Goal: Communication & Community: Answer question/provide support

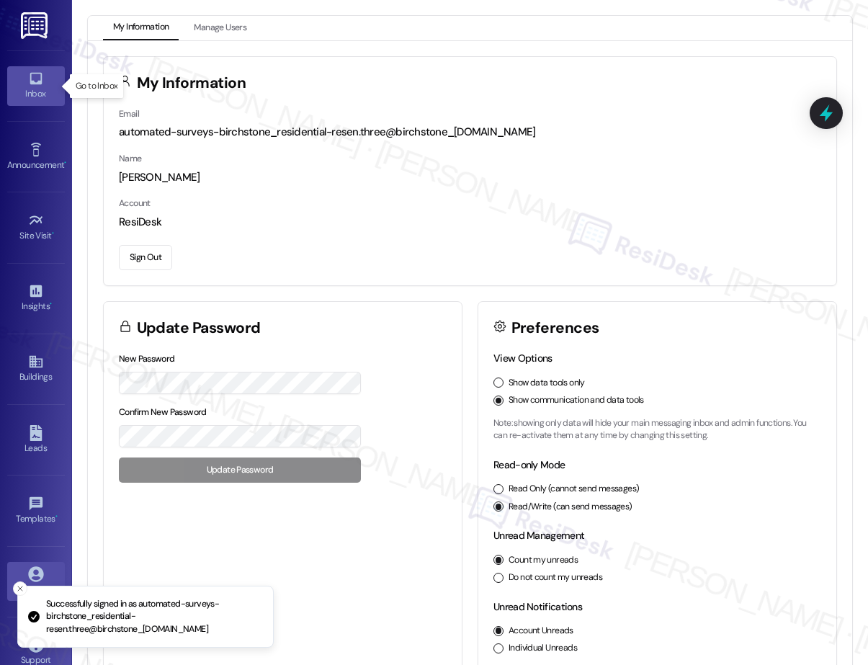
click at [47, 82] on link "Inbox" at bounding box center [36, 85] width 58 height 39
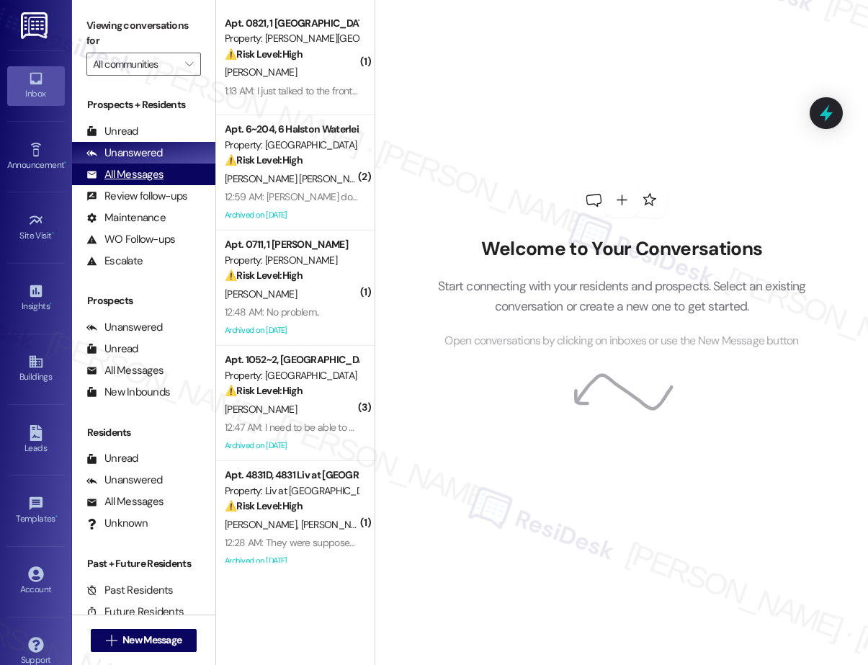
click at [139, 174] on div "All Messages" at bounding box center [124, 174] width 77 height 15
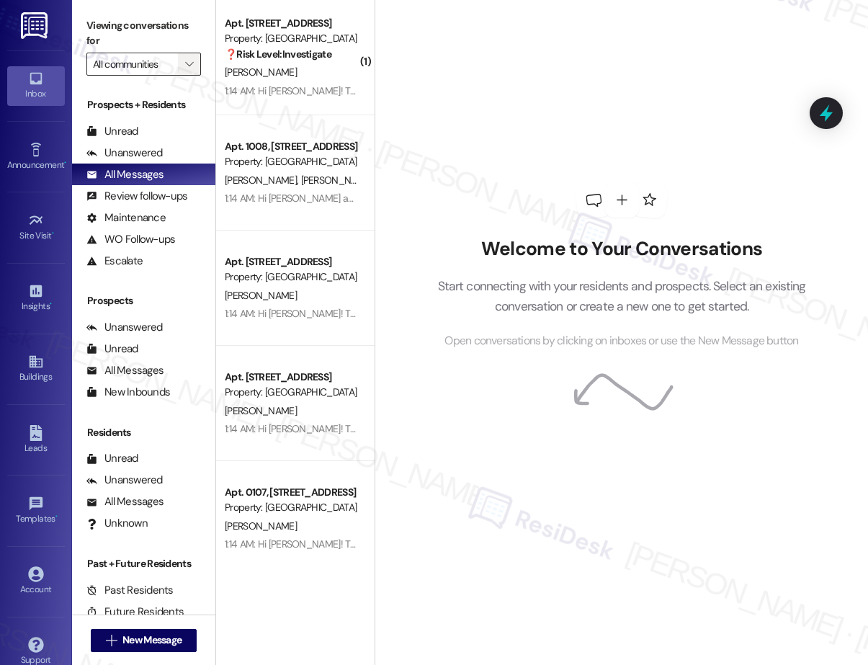
click at [190, 62] on icon "" at bounding box center [189, 64] width 8 height 12
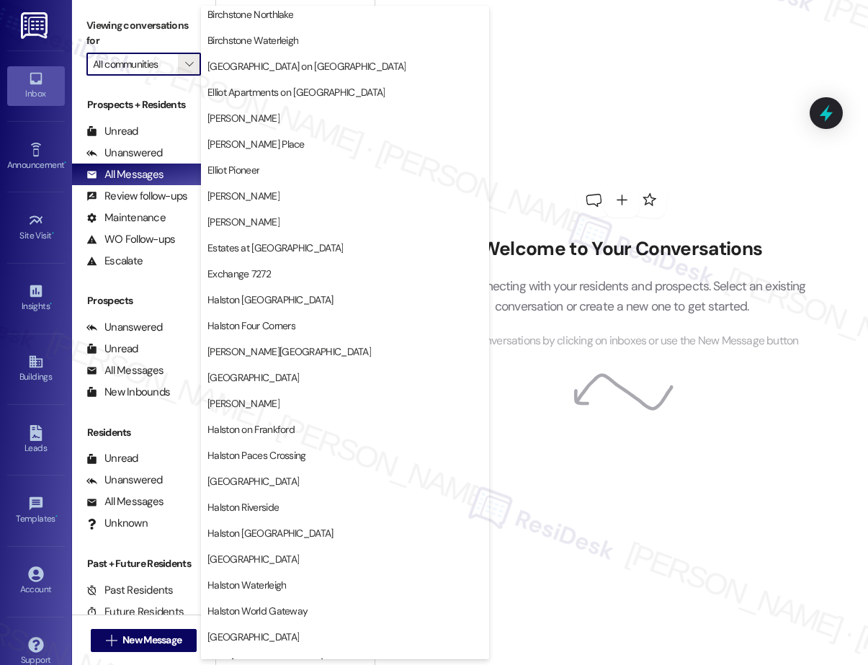
scroll to position [213, 0]
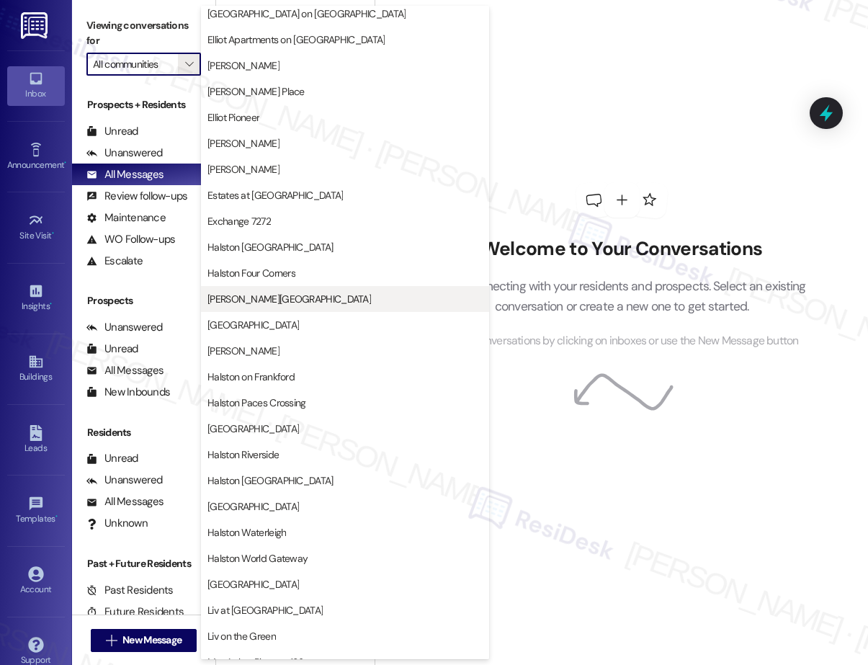
click at [291, 297] on span "[PERSON_NAME][GEOGRAPHIC_DATA]" at bounding box center [288, 299] width 163 height 14
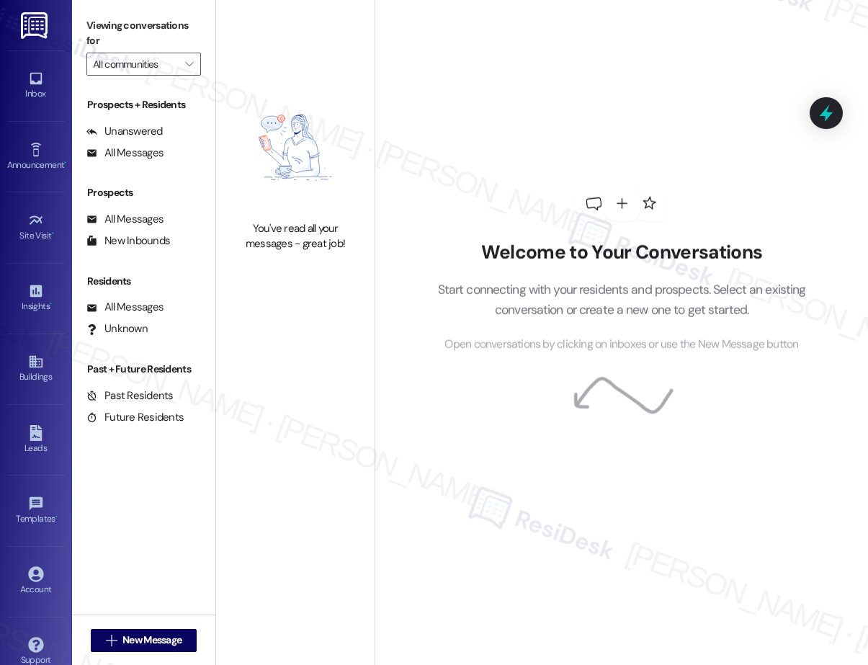
type input "[PERSON_NAME][GEOGRAPHIC_DATA]"
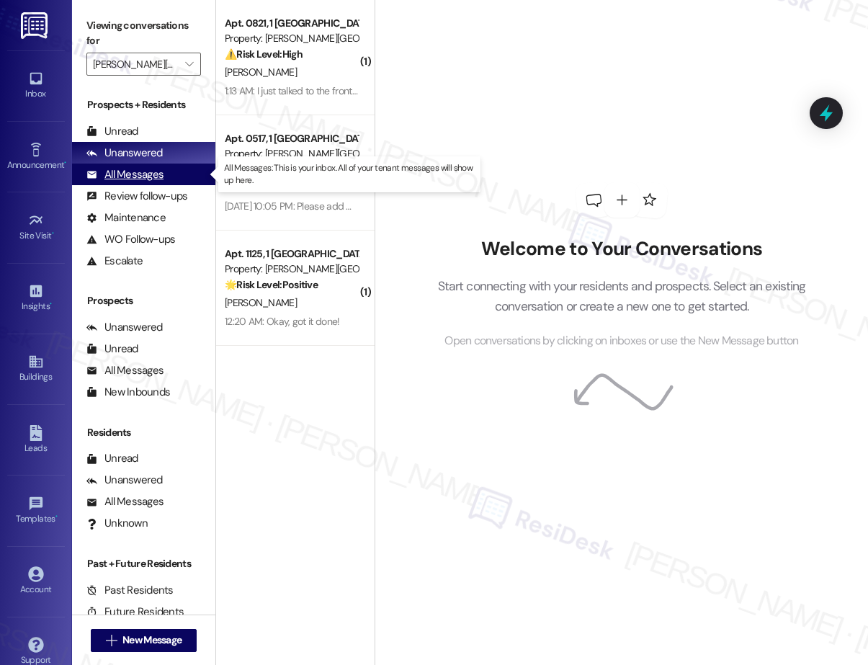
click at [150, 172] on div "All Messages" at bounding box center [124, 174] width 77 height 15
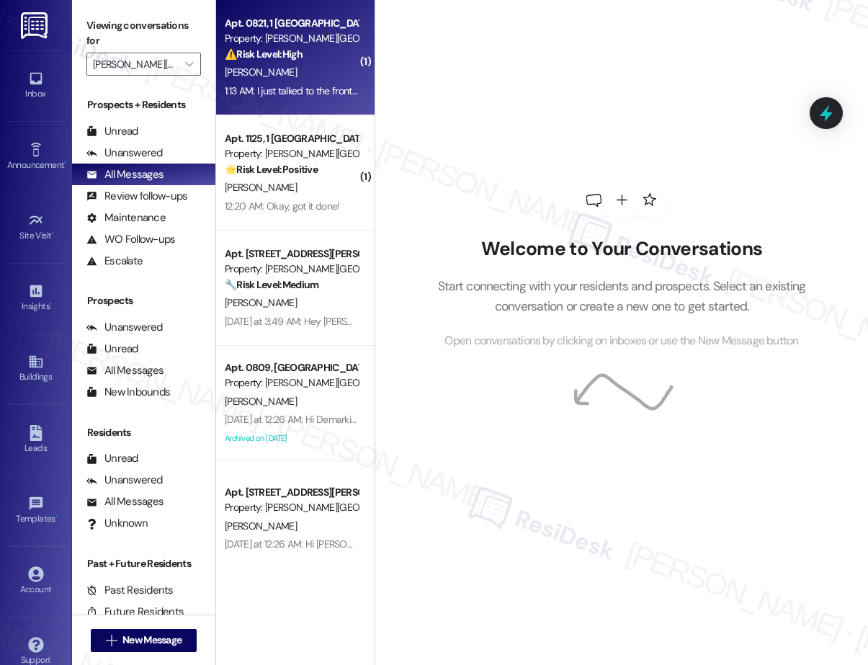
click at [315, 78] on div "[PERSON_NAME]" at bounding box center [291, 72] width 136 height 18
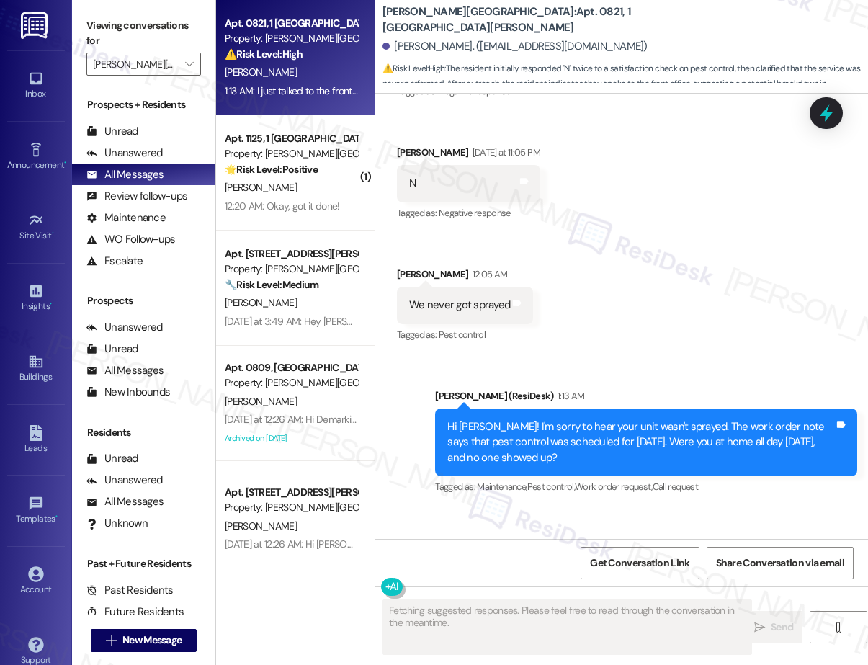
scroll to position [9794, 0]
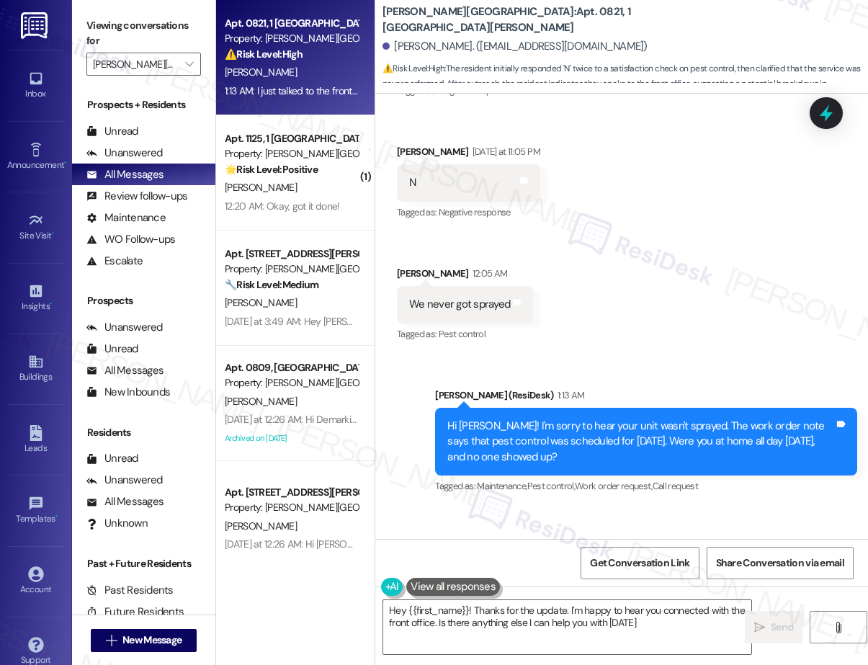
type textarea "Hey {{first_name}}! Thanks for the update. I'm happy to hear you connected with…"
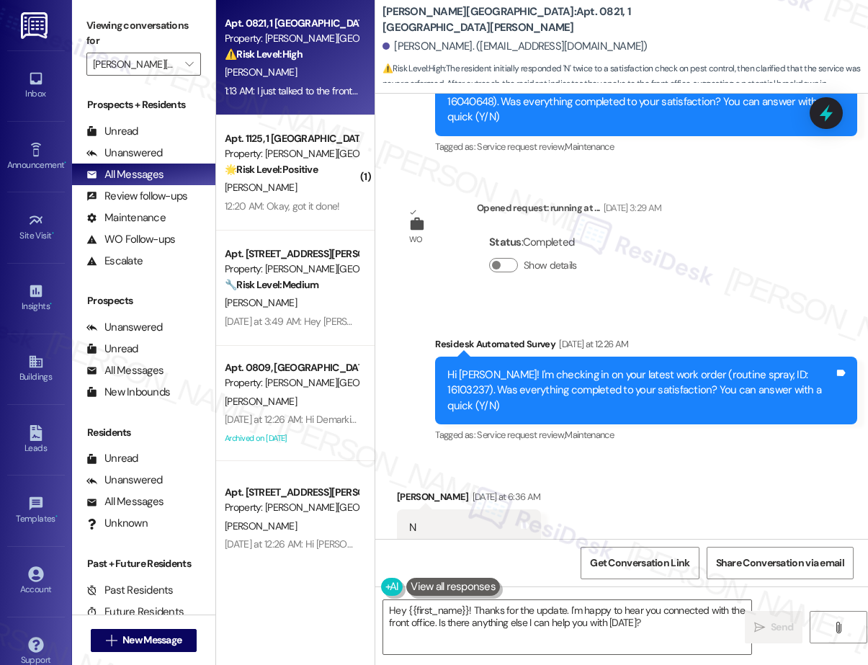
click at [634, 304] on div "Survey, sent via SMS Residesk Automated Survey [DATE] at 12:26 AM Hi [PERSON_NA…" at bounding box center [621, 380] width 493 height 153
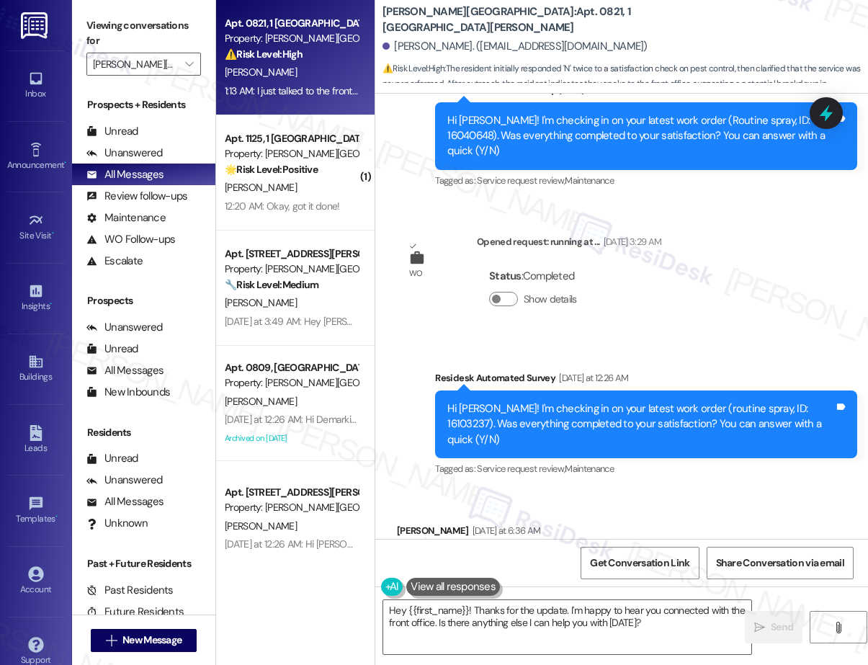
scroll to position [9292, 0]
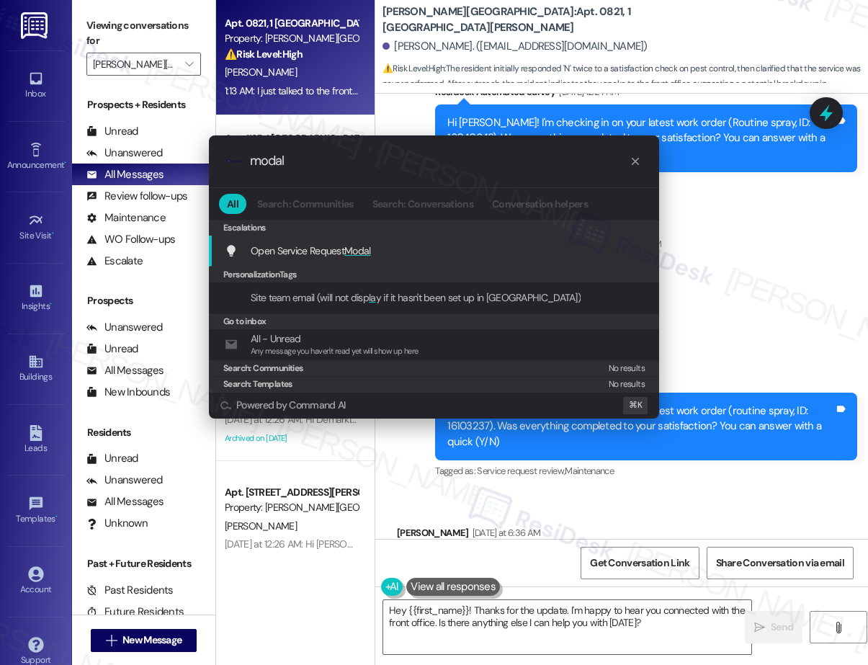
type input "modal"
click at [374, 248] on div "Open Service Request Modal Add shortcut" at bounding box center [435, 251] width 421 height 16
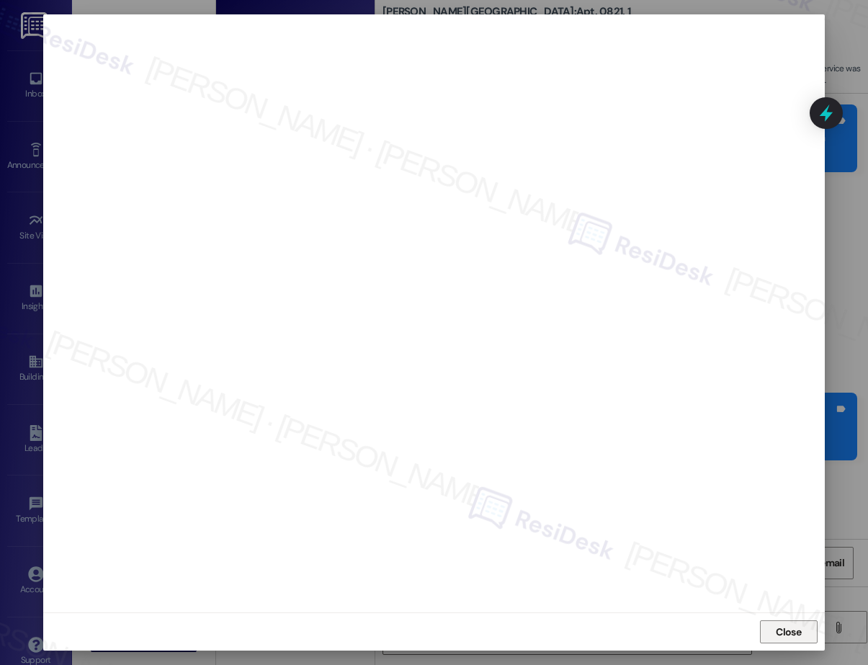
click at [794, 637] on span "Close" at bounding box center [788, 631] width 25 height 15
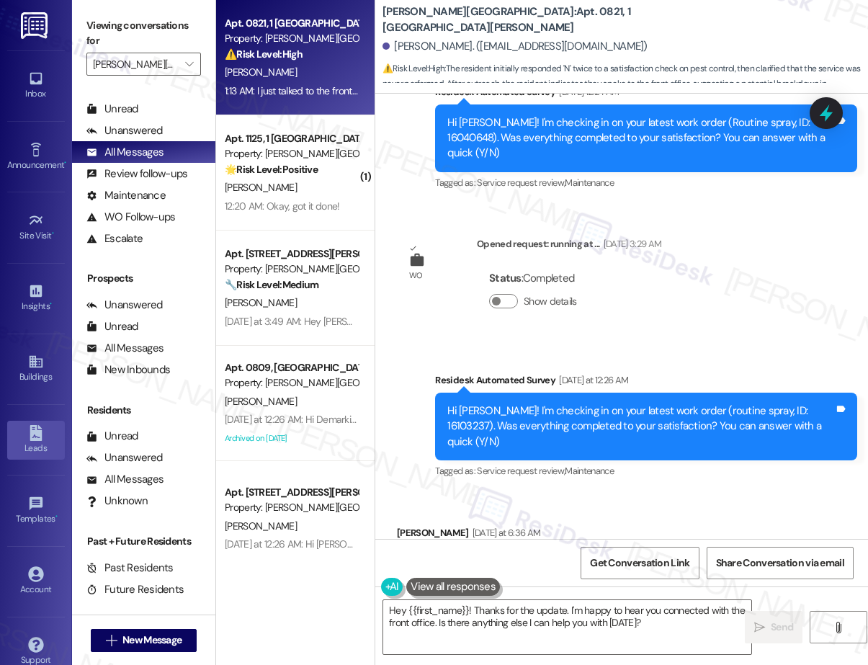
scroll to position [22, 0]
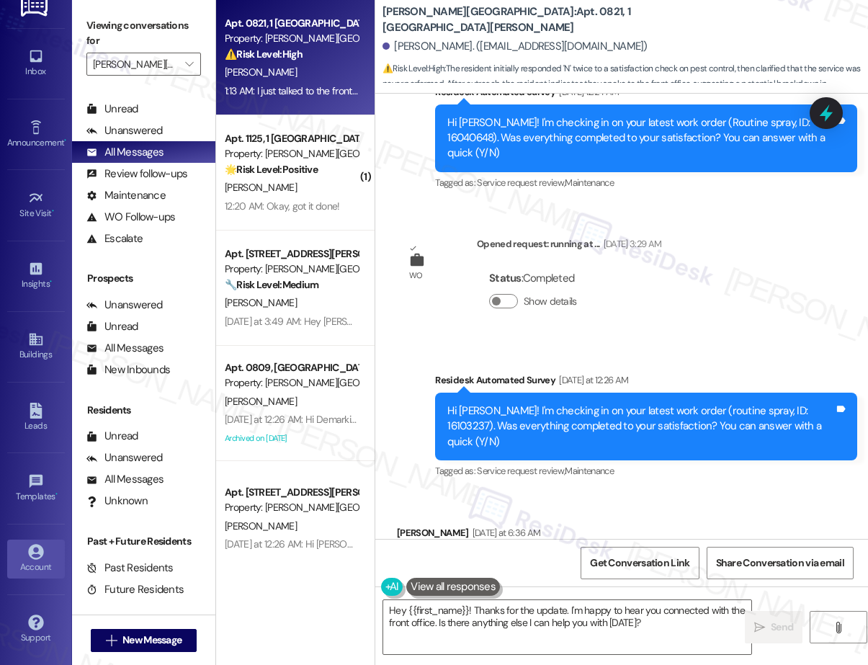
click at [31, 560] on div "Account" at bounding box center [36, 566] width 72 height 14
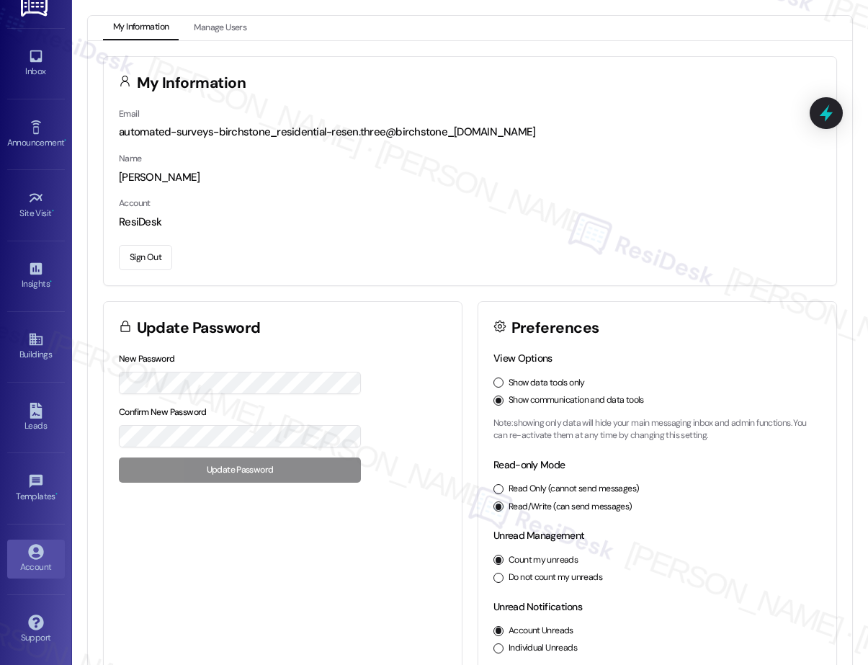
click at [136, 255] on button "Sign Out" at bounding box center [145, 257] width 53 height 25
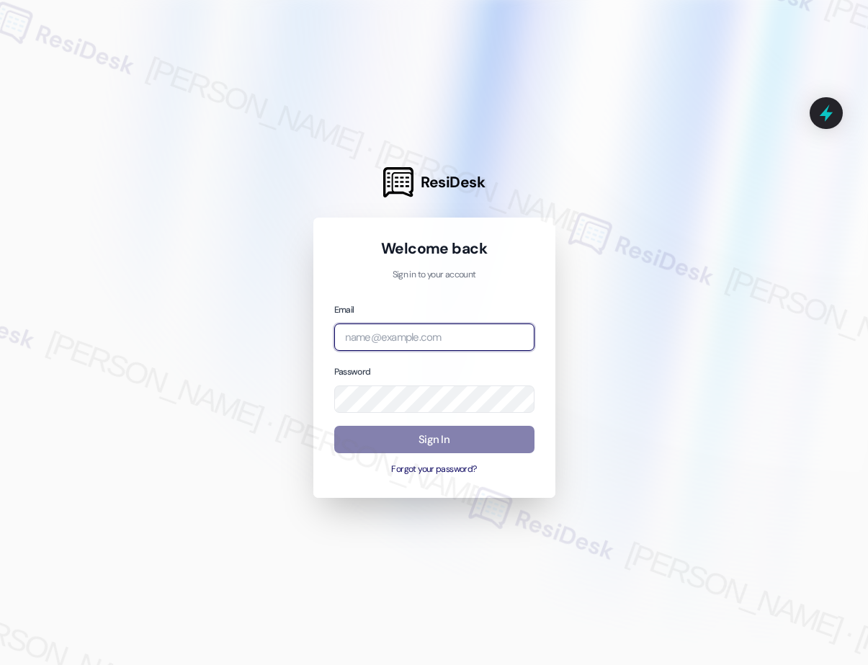
type input "[EMAIL_ADDRESS][PERSON_NAME][PERSON_NAME][PERSON_NAME][DOMAIN_NAME]"
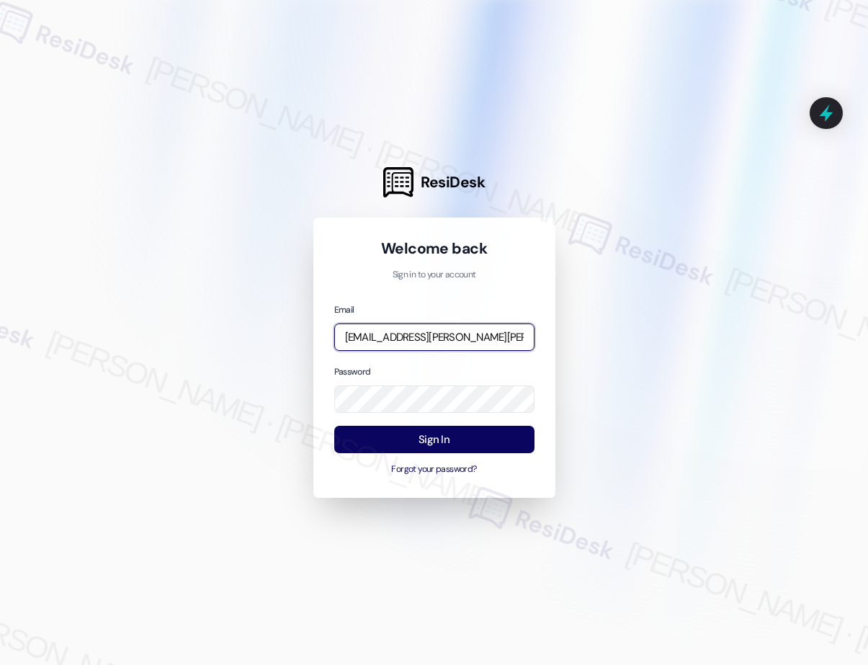
click at [412, 339] on input "[EMAIL_ADDRESS][PERSON_NAME][PERSON_NAME][PERSON_NAME][DOMAIN_NAME]" at bounding box center [434, 337] width 200 height 28
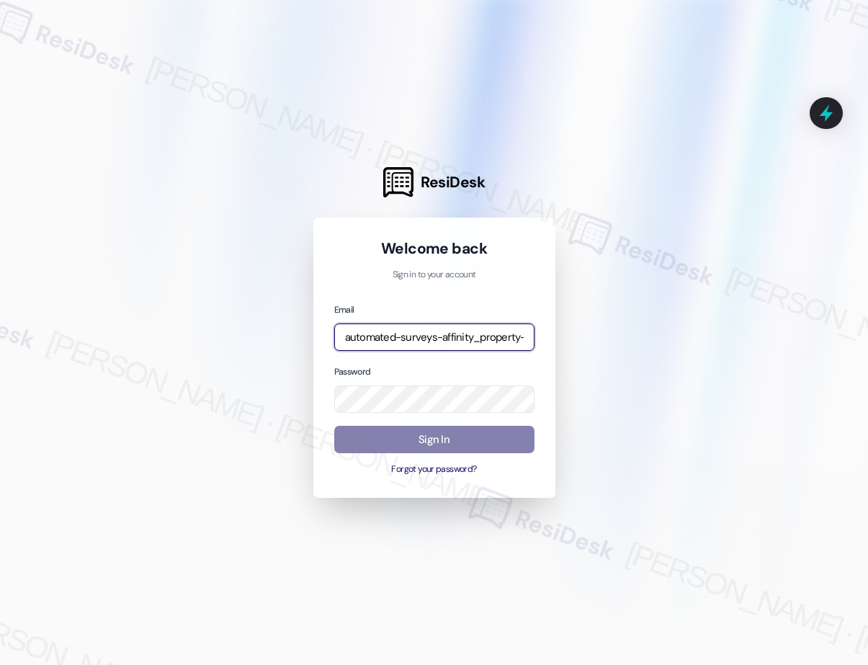
type input "automated-surveys-affinity_property-resen.two@affinity_[DOMAIN_NAME]"
